Goal: Find specific page/section: Find specific page/section

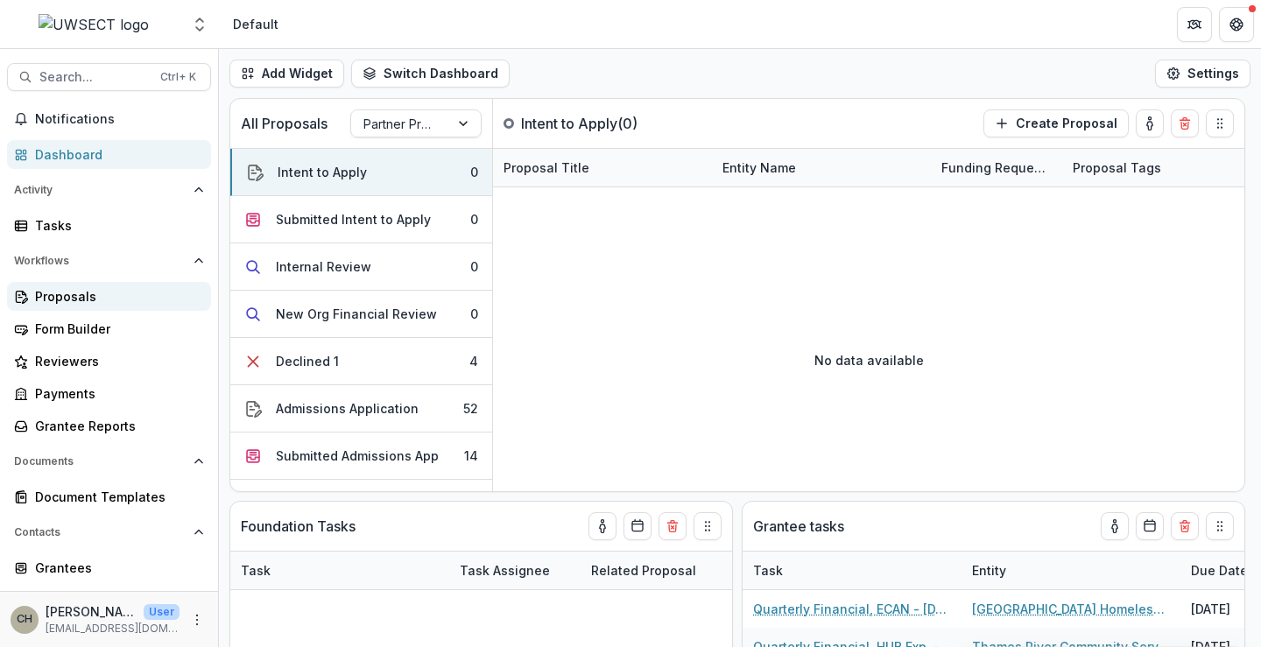
click at [82, 298] on div "Proposals" at bounding box center [116, 296] width 162 height 18
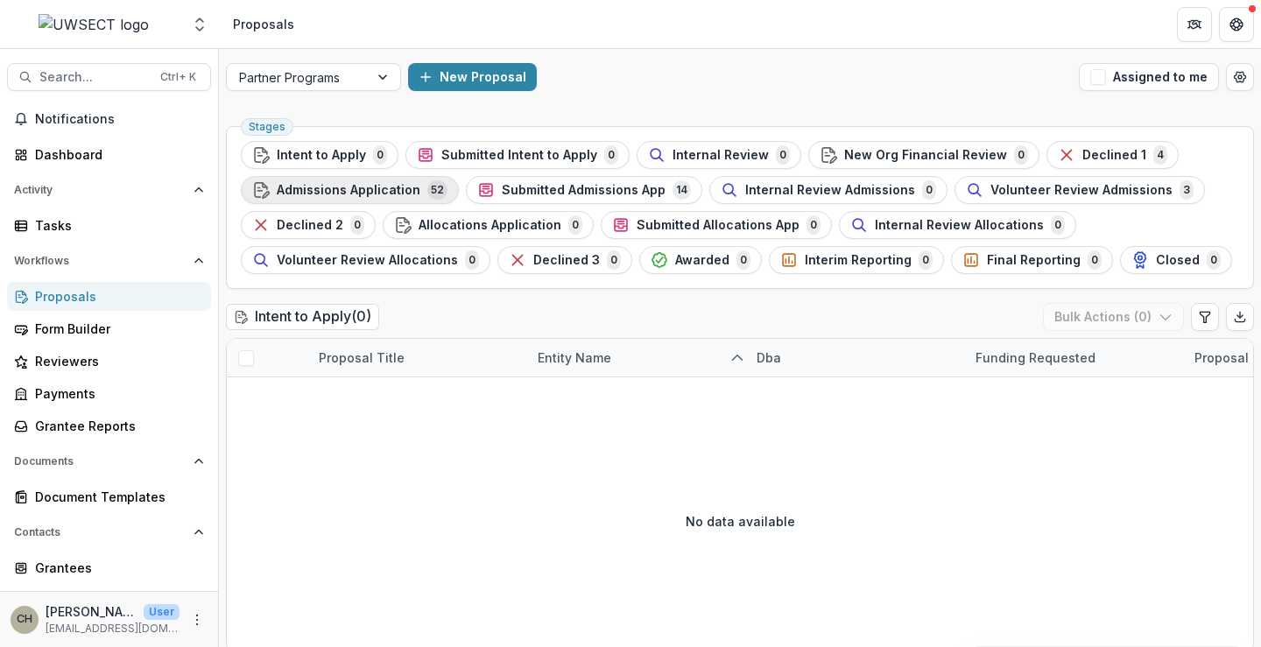
click at [372, 190] on span "Admissions Application" at bounding box center [349, 190] width 144 height 15
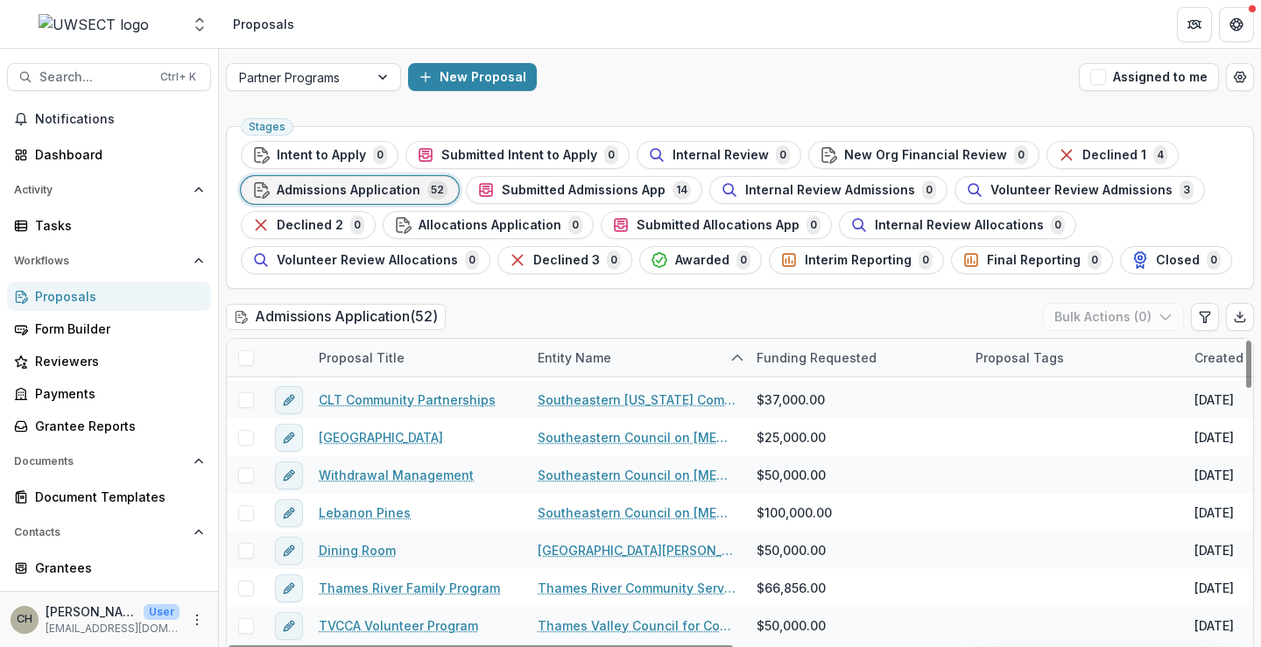
scroll to position [1401, 0]
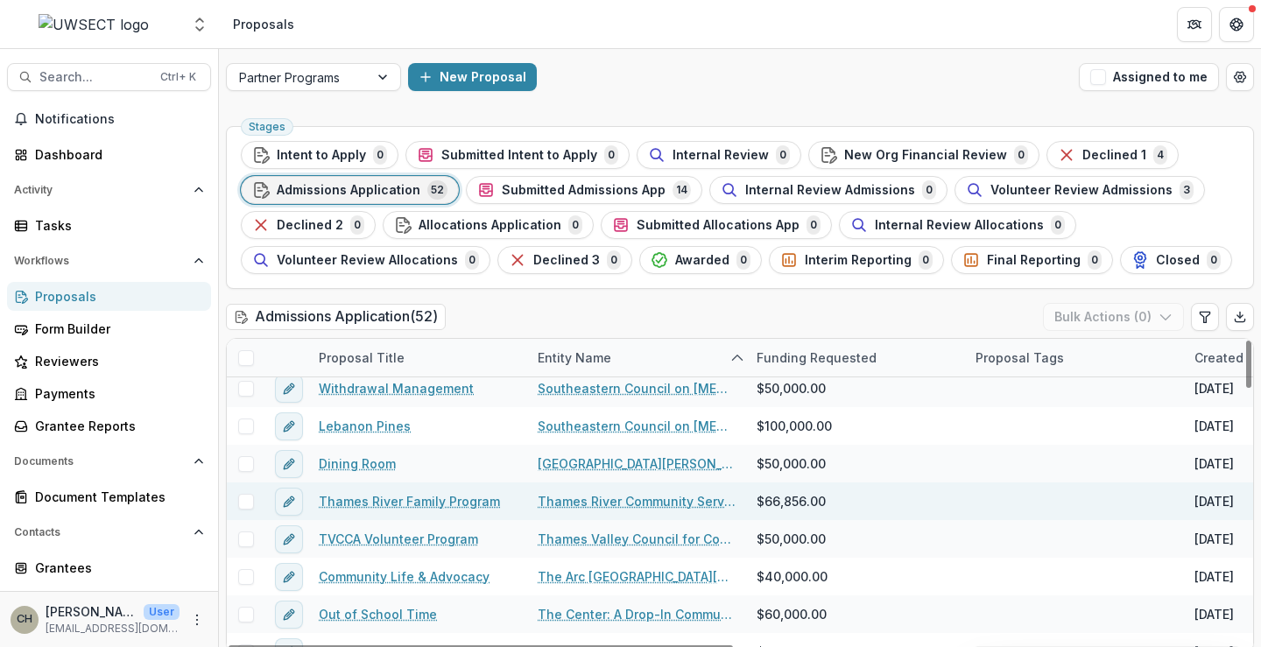
click at [448, 503] on link "Thames River Family Program" at bounding box center [409, 501] width 181 height 18
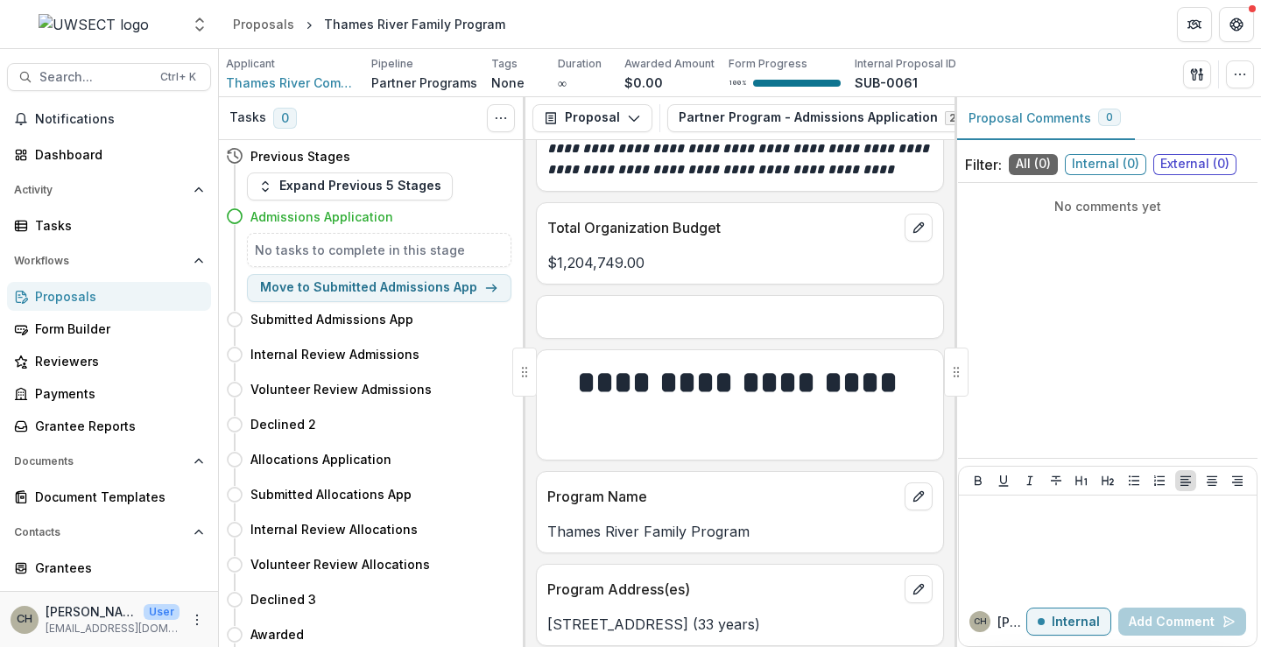
scroll to position [2014, 0]
